Goal: Task Accomplishment & Management: Complete application form

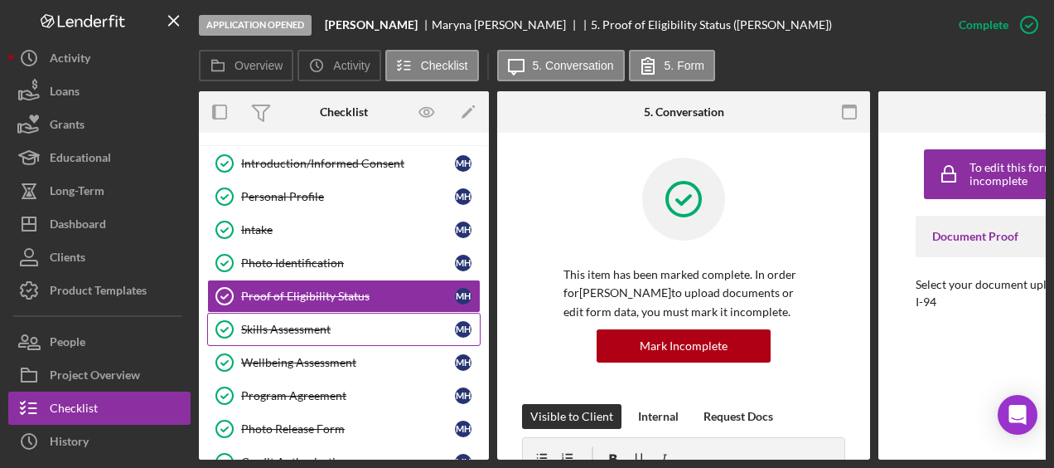
scroll to position [175, 0]
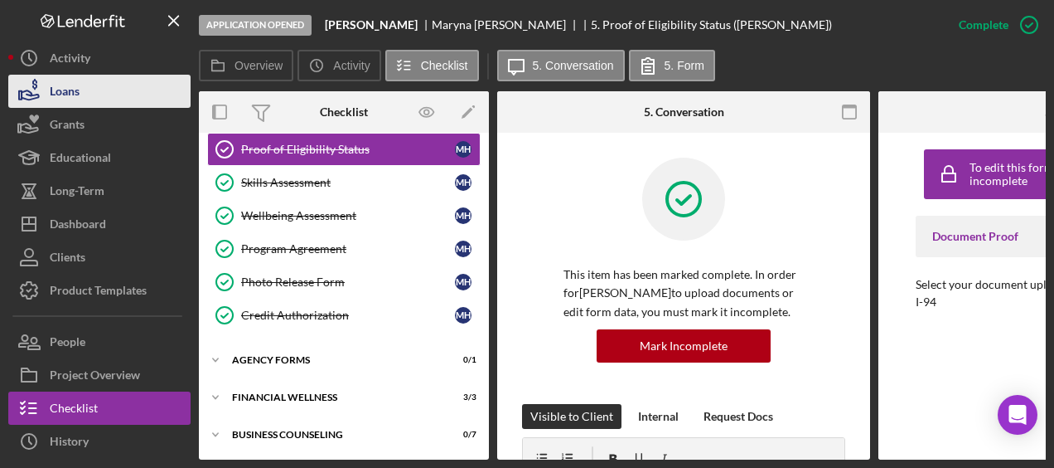
click at [112, 88] on button "Loans" at bounding box center [99, 91] width 182 height 33
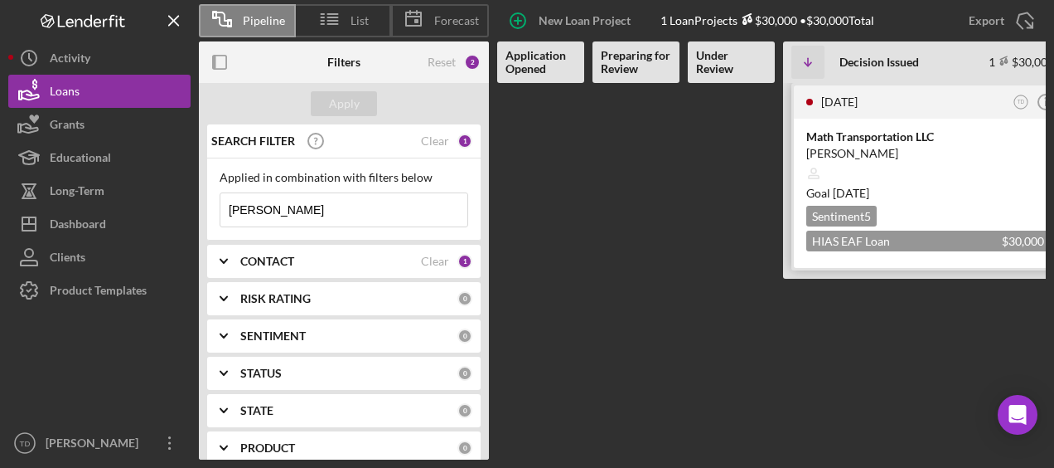
click at [831, 131] on div "Math Transportation LLC" at bounding box center [929, 136] width 244 height 17
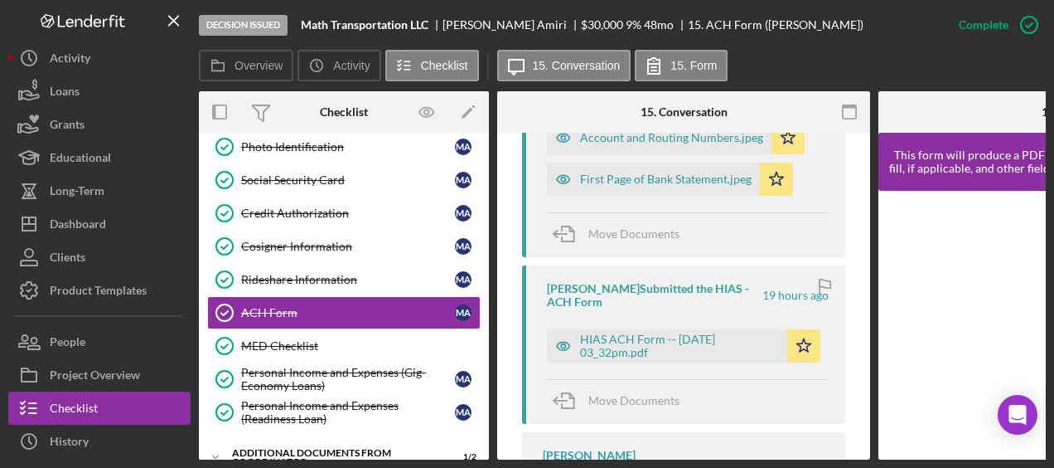
scroll to position [696, 0]
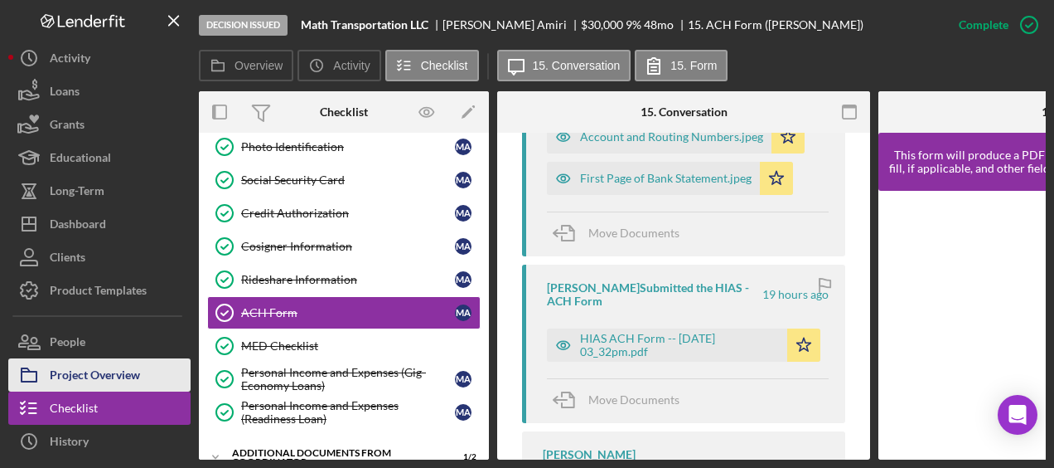
click at [60, 370] on div "Project Overview" at bounding box center [95, 376] width 90 height 37
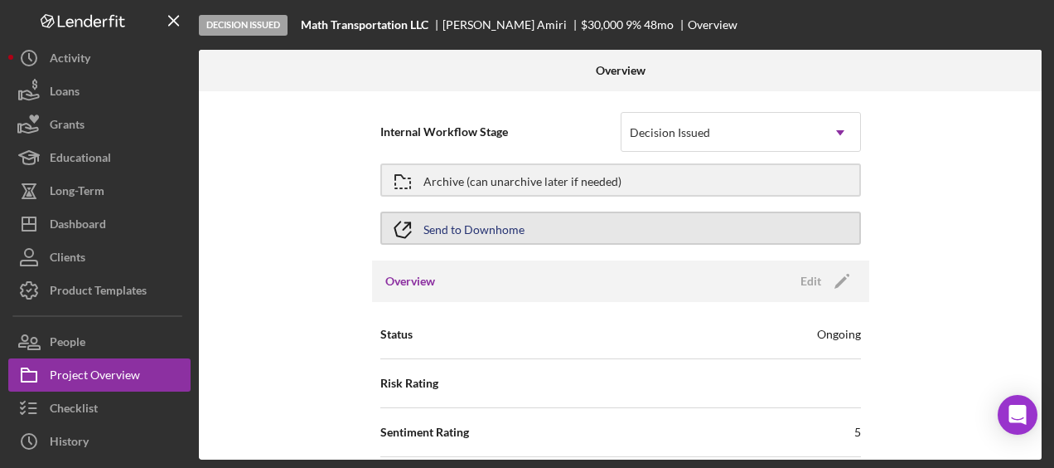
click at [473, 229] on div "Send to Downhome" at bounding box center [474, 228] width 101 height 30
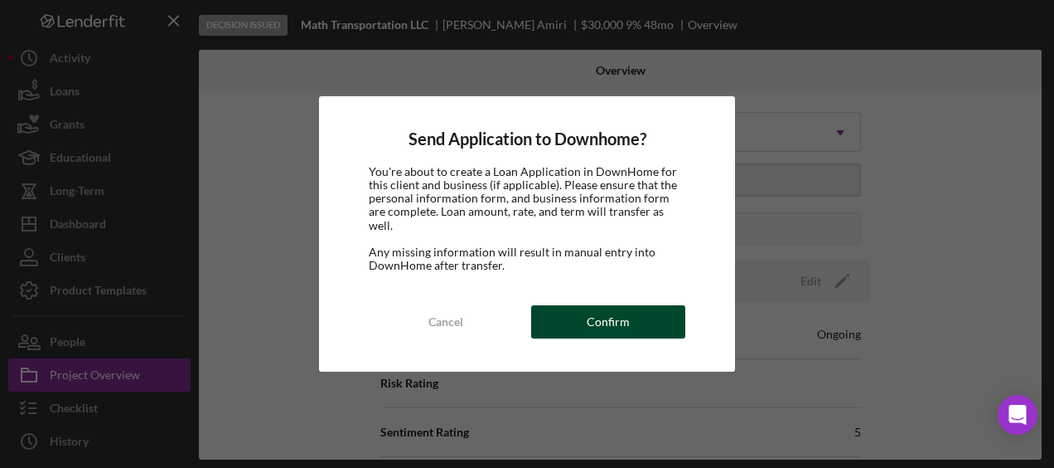
click at [579, 305] on button "Confirm" at bounding box center [608, 321] width 154 height 33
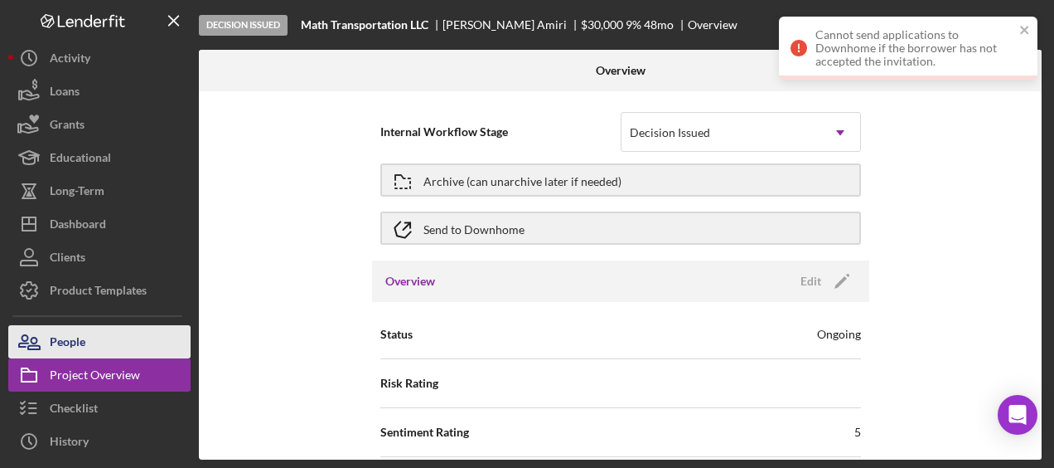
click at [112, 335] on button "People" at bounding box center [99, 341] width 182 height 33
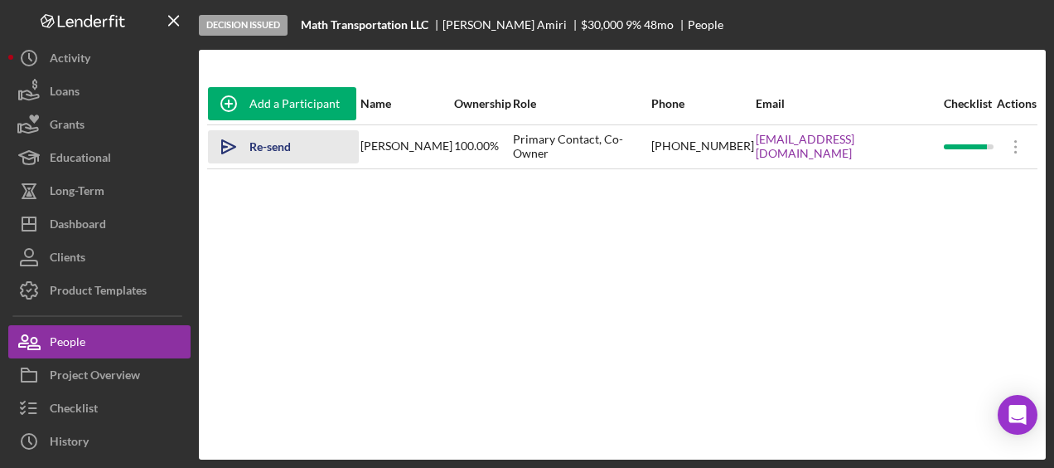
click at [294, 144] on div "Re-send Invitation" at bounding box center [296, 146] width 93 height 33
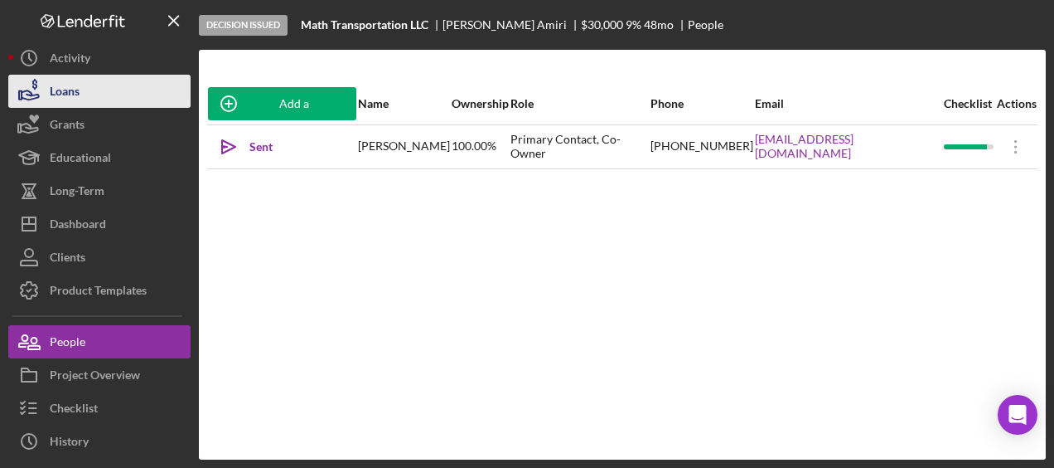
click at [70, 86] on div "Loans" at bounding box center [65, 93] width 30 height 37
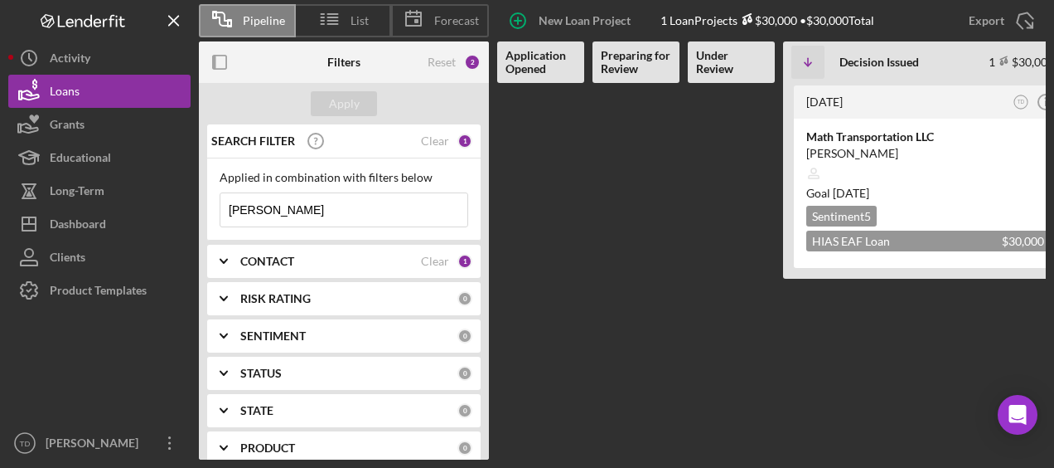
click at [354, 215] on input "[PERSON_NAME]" at bounding box center [344, 209] width 247 height 33
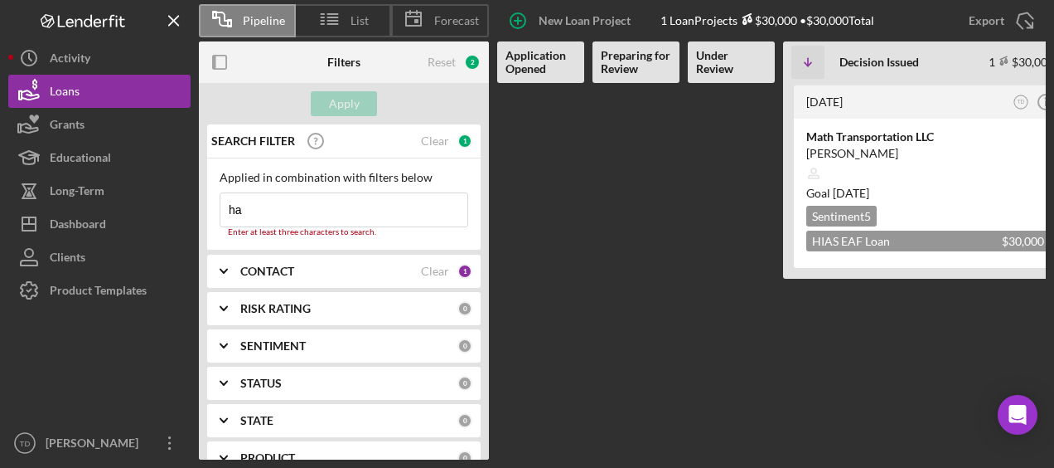
type input "h"
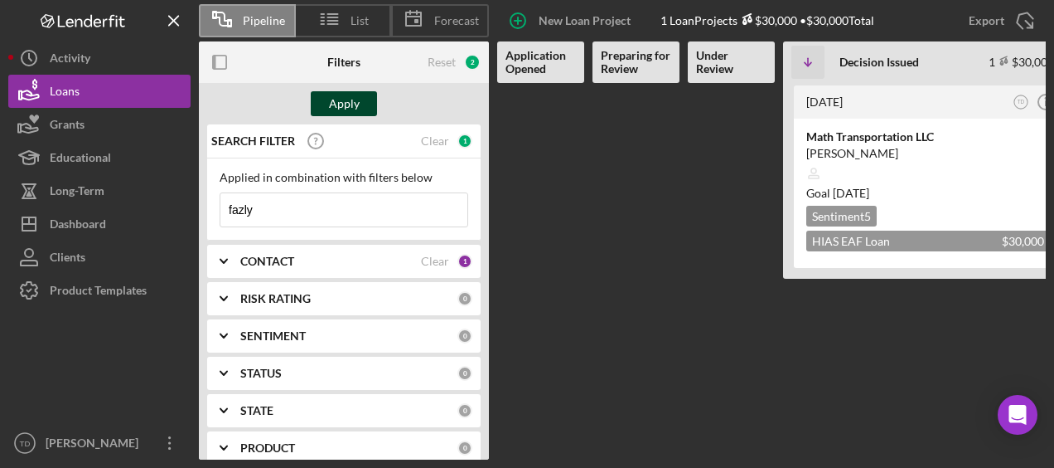
type input "fazly"
click at [370, 99] on button "Apply" at bounding box center [344, 103] width 66 height 25
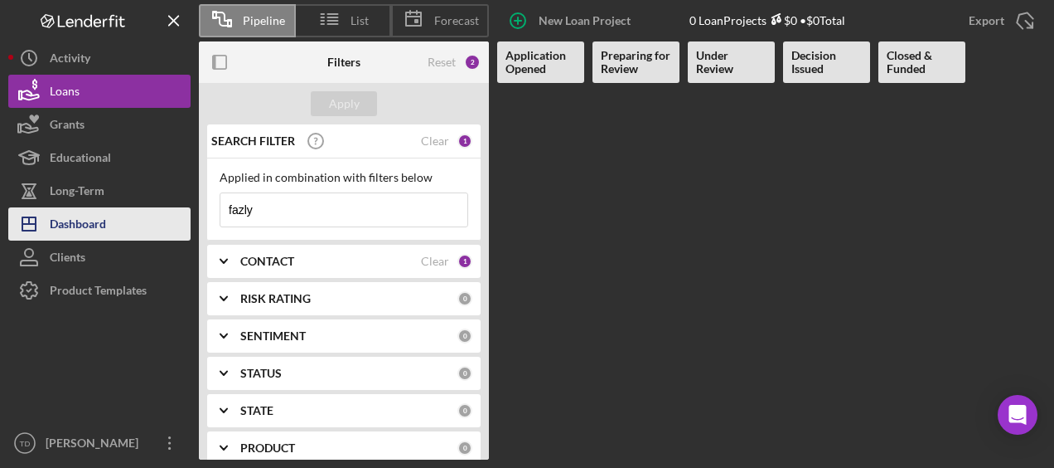
click at [105, 227] on div "Dashboard" at bounding box center [78, 225] width 56 height 37
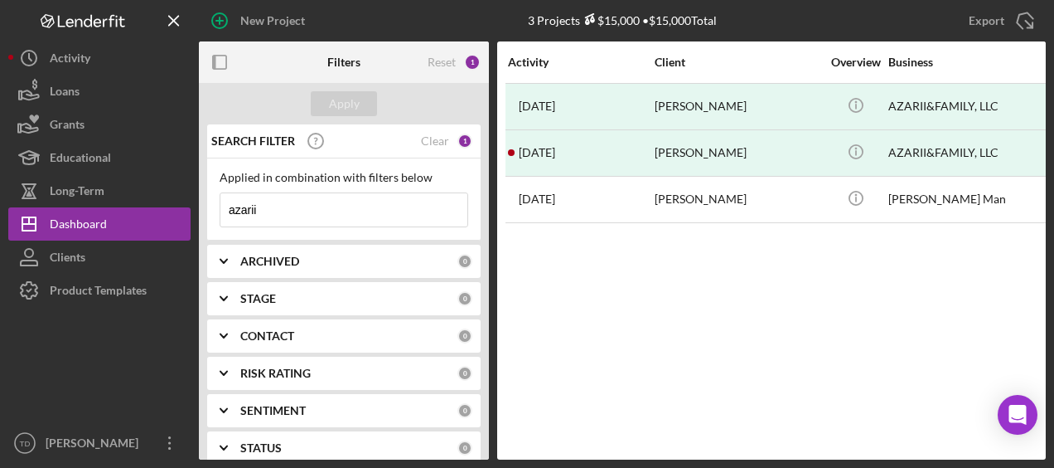
click at [265, 204] on input "azarii" at bounding box center [344, 209] width 247 height 33
type input "a"
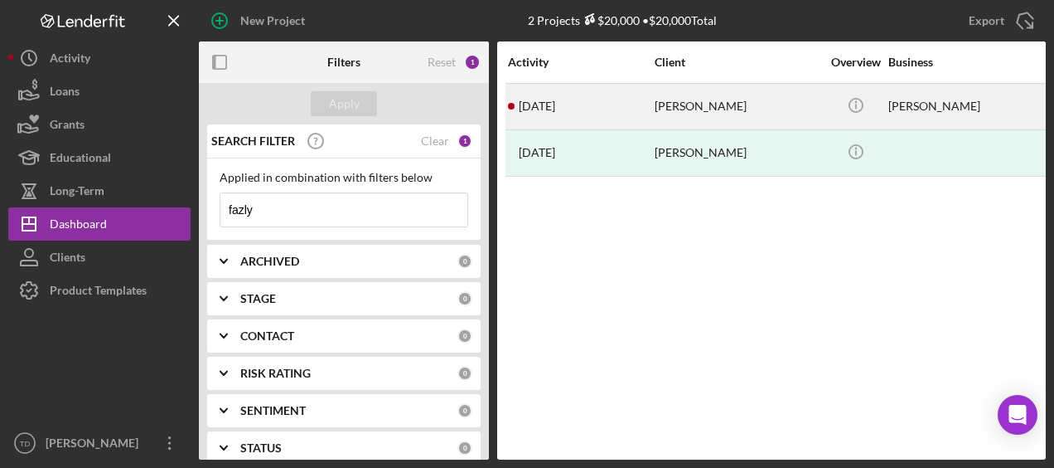
type input "fazly"
click at [718, 103] on div "[PERSON_NAME]" at bounding box center [738, 107] width 166 height 44
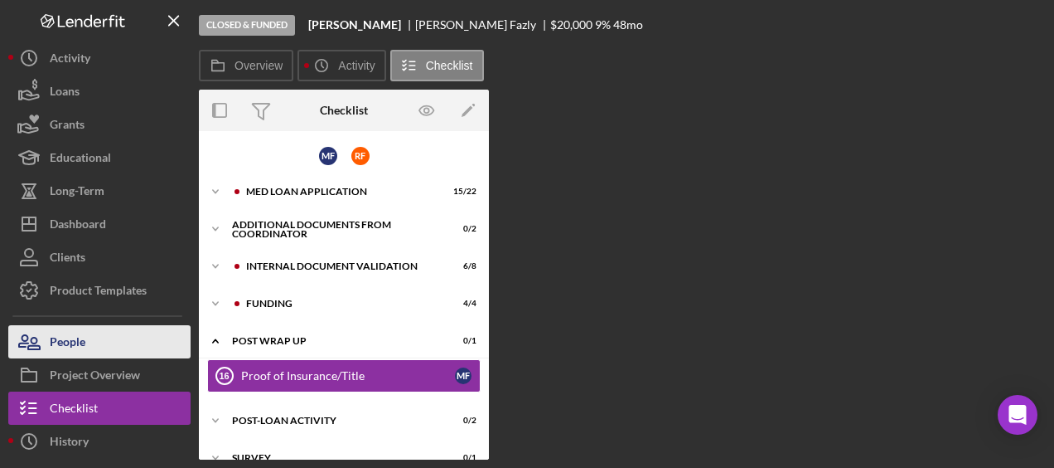
click at [90, 356] on button "People" at bounding box center [99, 341] width 182 height 33
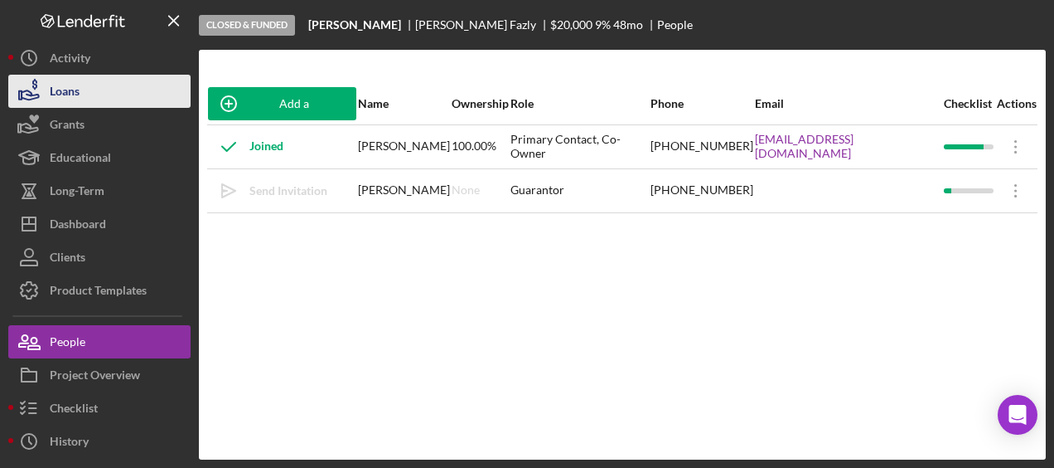
click at [81, 85] on button "Loans" at bounding box center [99, 91] width 182 height 33
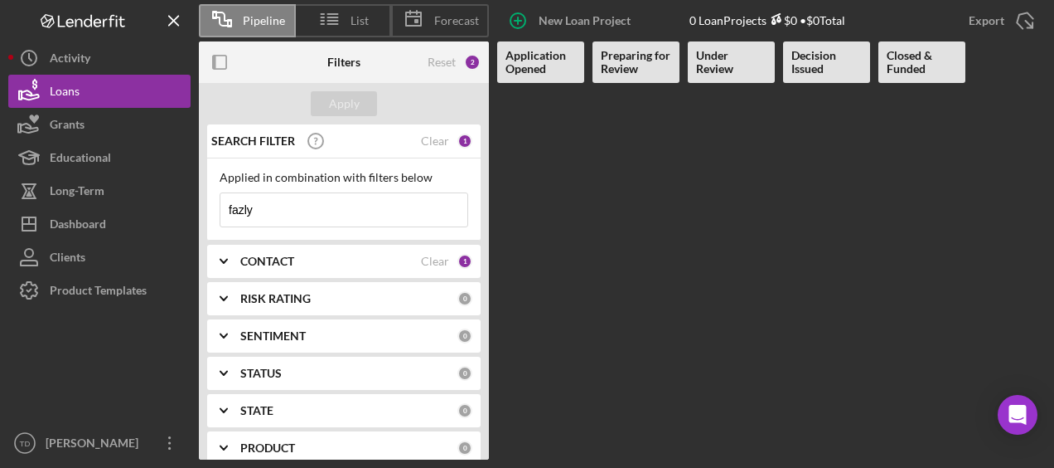
click at [274, 205] on input "fazly" at bounding box center [344, 209] width 247 height 33
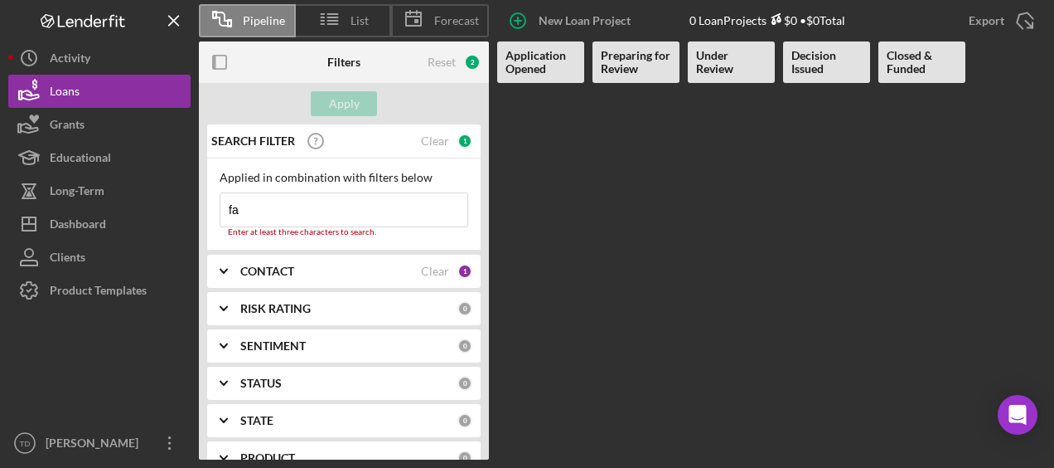
type input "f"
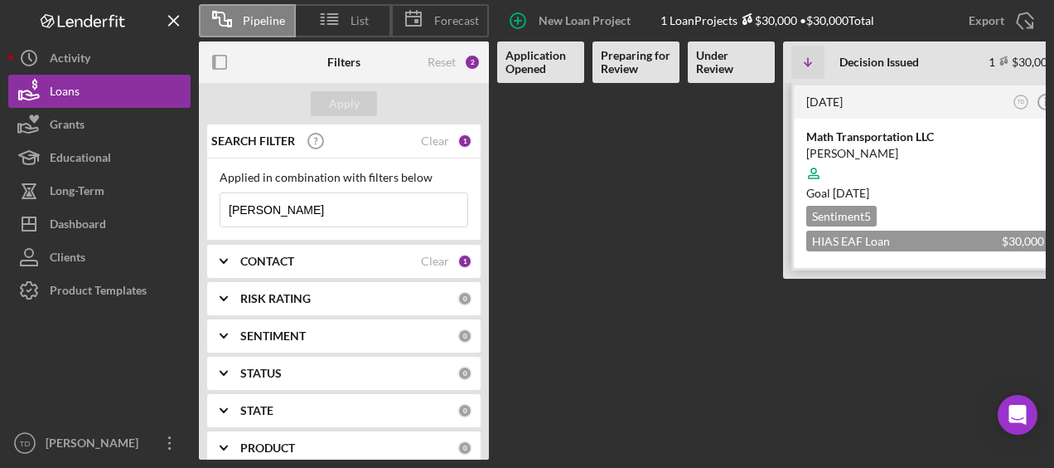
type input "[PERSON_NAME]"
click at [902, 141] on div "Math Transportation LLC" at bounding box center [929, 136] width 244 height 17
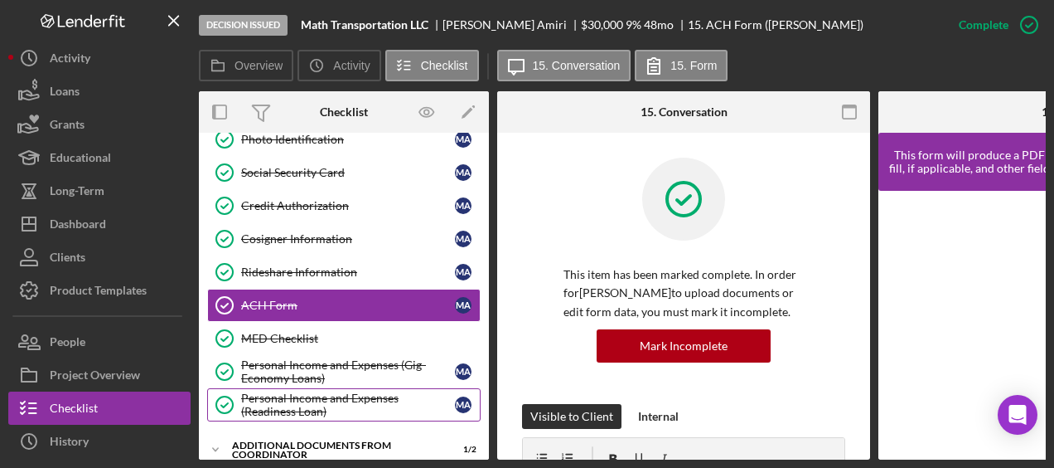
scroll to position [547, 0]
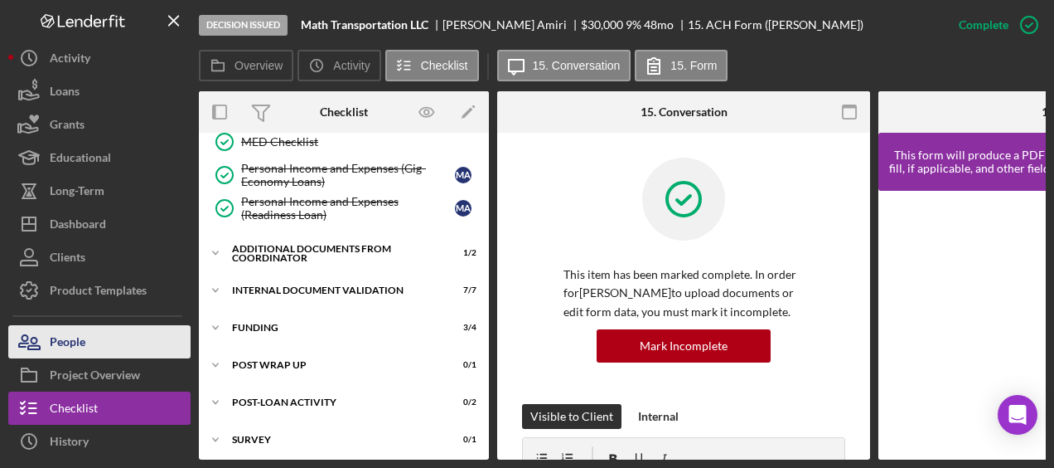
click at [79, 357] on div "People" at bounding box center [68, 343] width 36 height 37
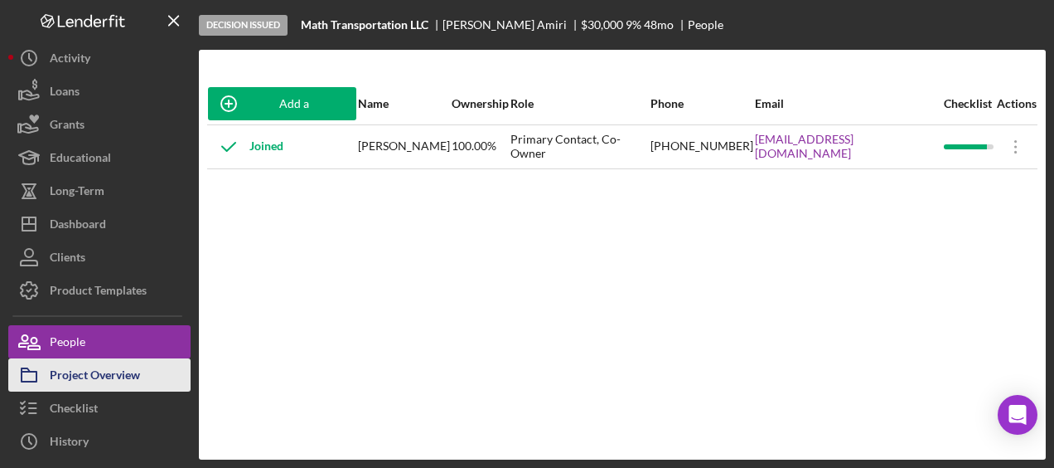
click at [131, 370] on div "Project Overview" at bounding box center [95, 376] width 90 height 37
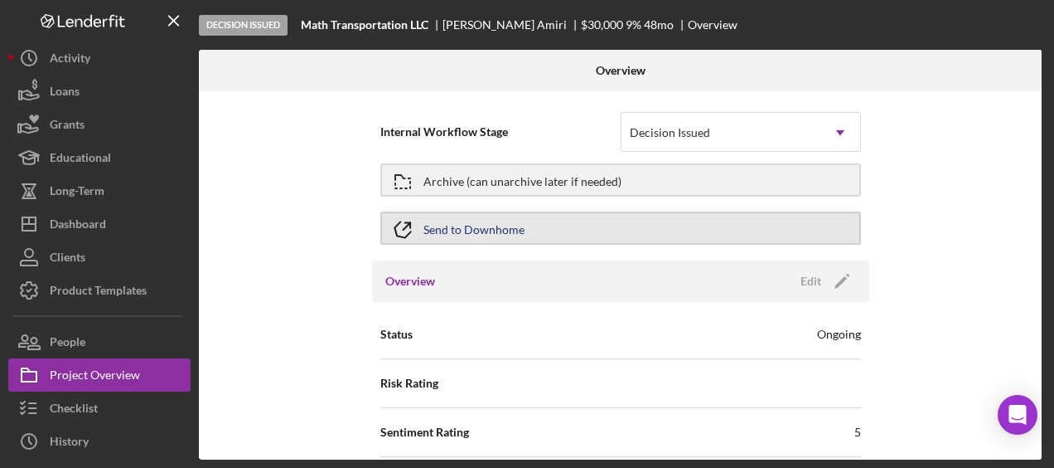
click at [555, 229] on button "Send to Downhome" at bounding box center [621, 227] width 481 height 33
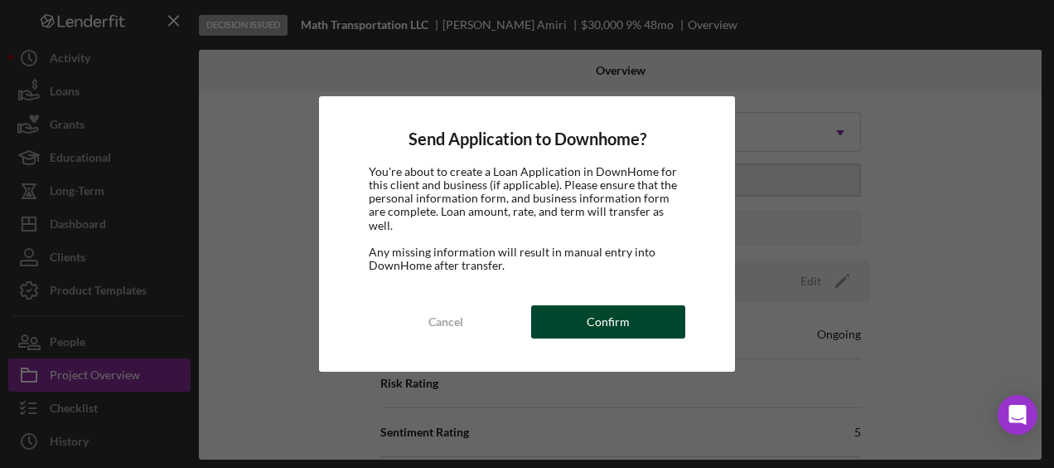
click at [567, 305] on button "Confirm" at bounding box center [608, 321] width 154 height 33
